Goal: Information Seeking & Learning: Find specific fact

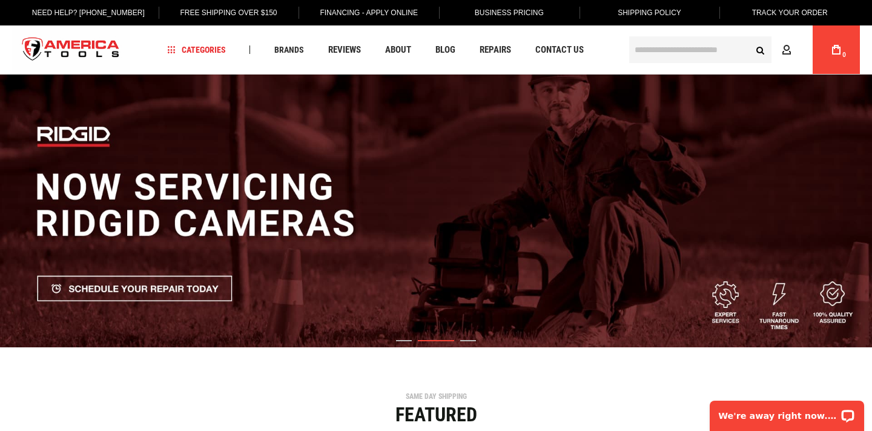
click at [676, 47] on input "text" at bounding box center [700, 49] width 142 height 27
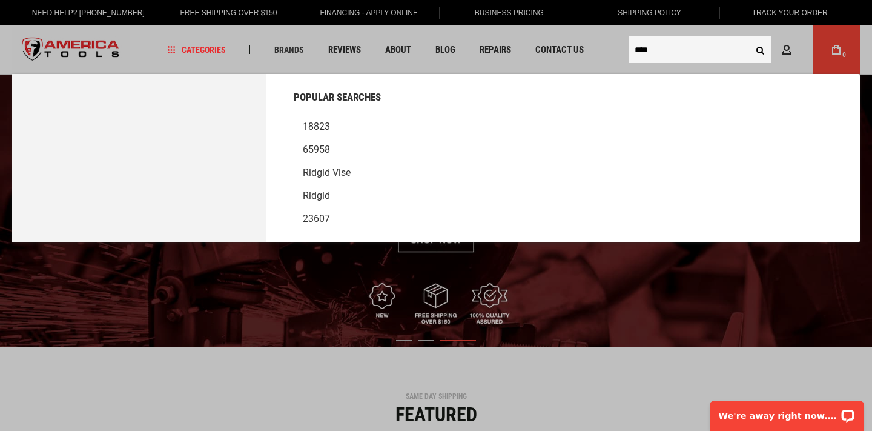
type input "****"
click at [749, 38] on button "Search" at bounding box center [760, 49] width 23 height 23
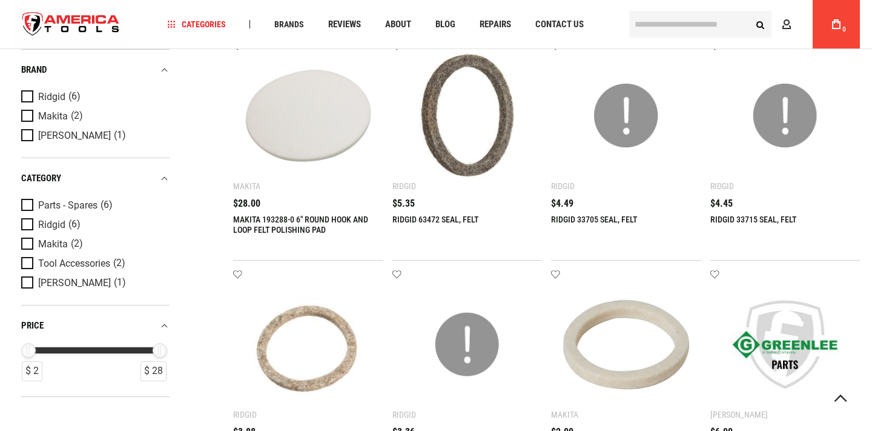
scroll to position [445, 0]
